Goal: Information Seeking & Learning: Learn about a topic

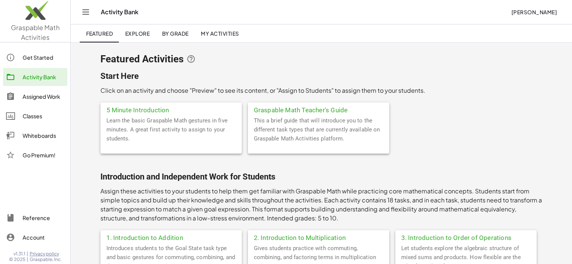
click at [84, 12] on icon "Toggle navigation" at bounding box center [85, 12] width 9 height 9
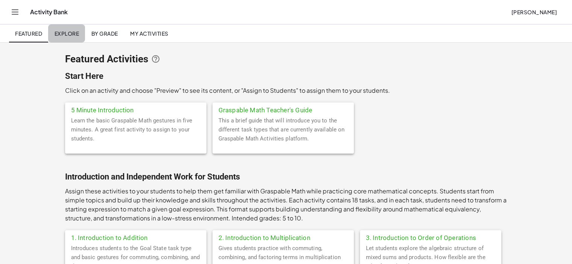
click at [63, 36] on span "Explore" at bounding box center [66, 33] width 25 height 7
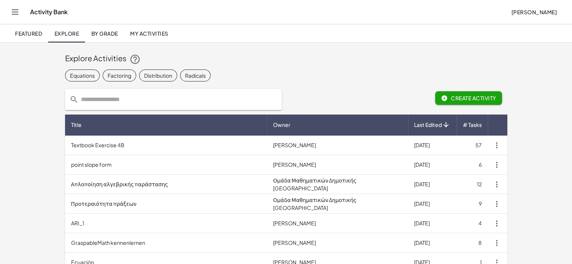
click at [104, 102] on input "text" at bounding box center [178, 99] width 198 height 21
type input "**********"
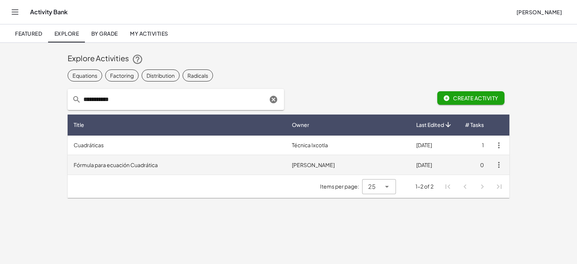
click at [126, 165] on td "Fórmula para ecuación Cuadrática" at bounding box center [177, 165] width 218 height 20
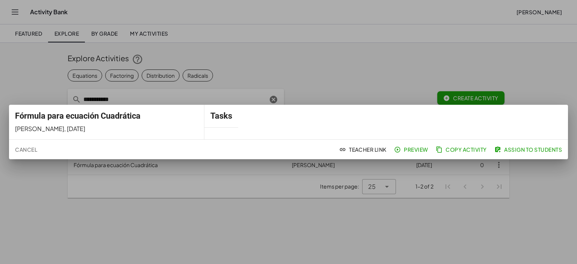
click at [254, 60] on div at bounding box center [288, 132] width 577 height 264
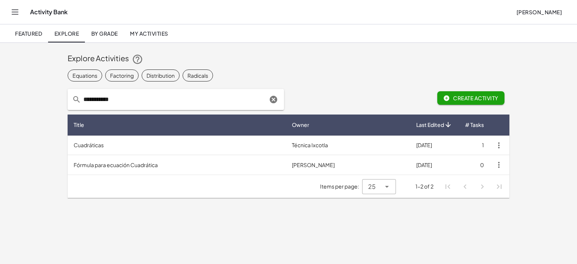
click at [9, 14] on header "Activity Bank [PERSON_NAME] Featured Explore By Grade My Activities" at bounding box center [288, 21] width 577 height 43
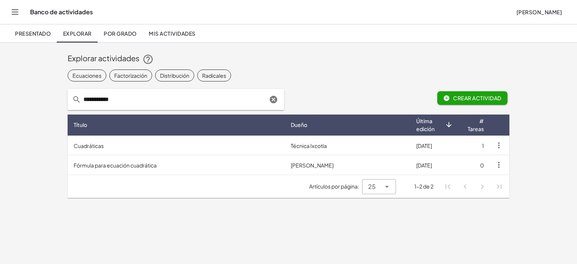
click at [324, 48] on div "Explorar actividades" at bounding box center [289, 59] width 442 height 24
click at [39, 33] on font "Presentado" at bounding box center [33, 33] width 36 height 7
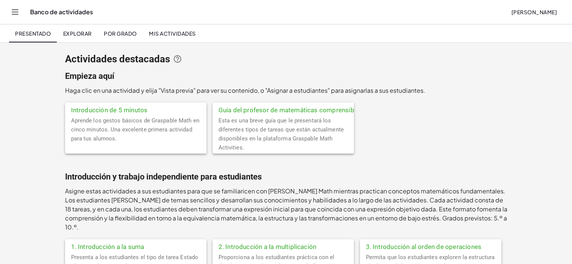
click at [16, 8] on icon "Cambiar navegación" at bounding box center [15, 12] width 9 height 9
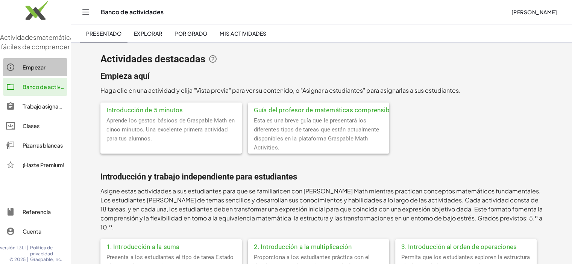
click at [25, 71] on font "Empezar" at bounding box center [34, 67] width 23 height 7
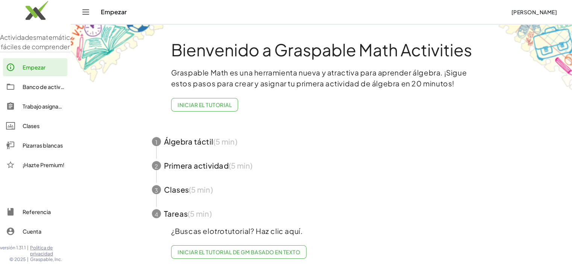
scroll to position [11, 0]
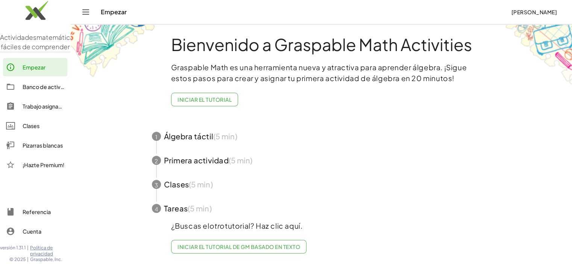
click at [83, 13] on icon "Cambiar navegación" at bounding box center [85, 12] width 9 height 9
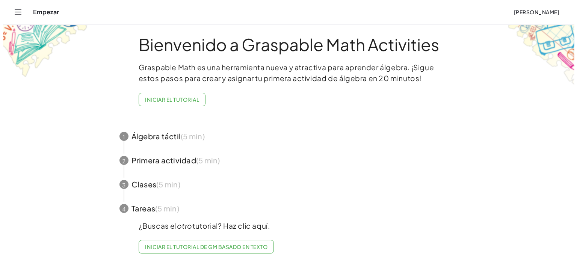
scroll to position [0, 0]
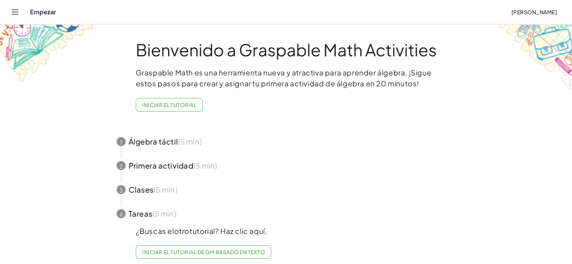
click at [10, 12] on button "Cambiar navegación" at bounding box center [15, 12] width 12 height 12
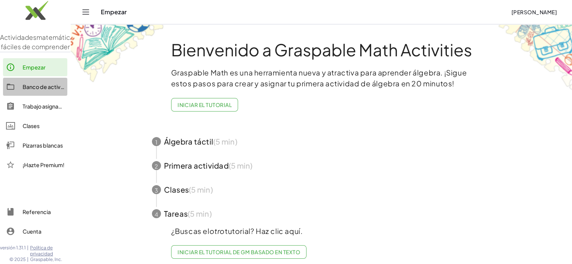
click at [24, 91] on div "Banco de actividades" at bounding box center [44, 86] width 42 height 9
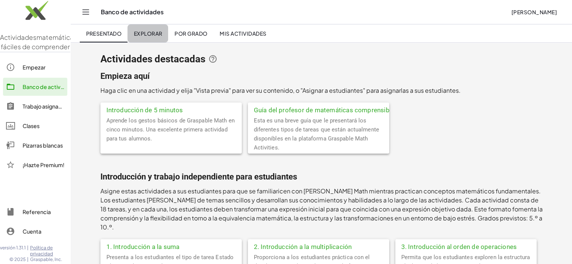
click at [144, 27] on link "Explorar" at bounding box center [147, 33] width 41 height 18
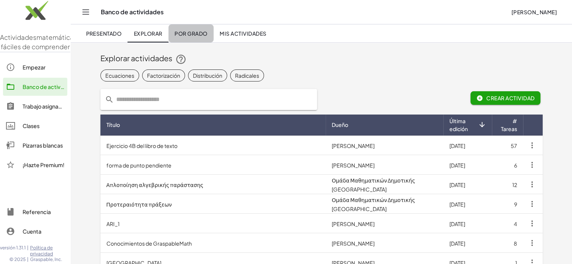
click at [181, 36] on font "Por grado" at bounding box center [190, 33] width 33 height 7
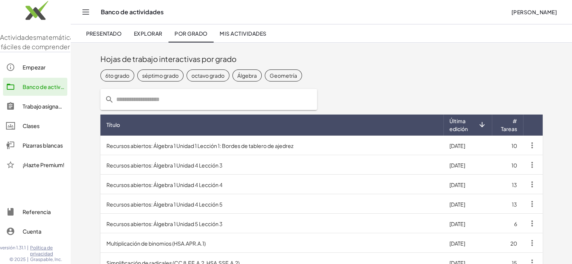
click at [243, 29] on link "Mis actividades" at bounding box center [242, 33] width 59 height 18
